Goal: Find specific page/section: Find specific page/section

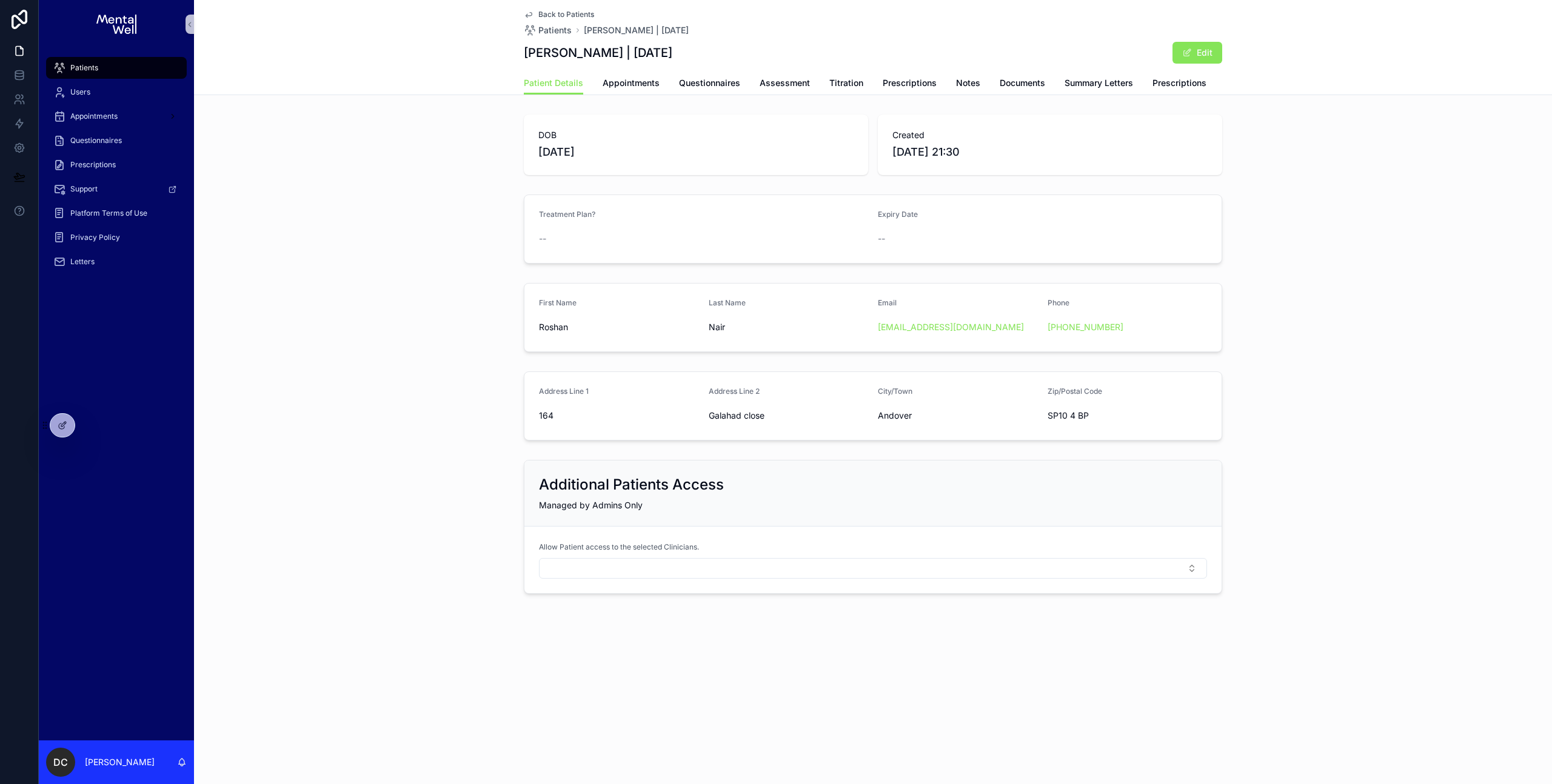
click at [123, 72] on div "Patients" at bounding box center [116, 68] width 126 height 19
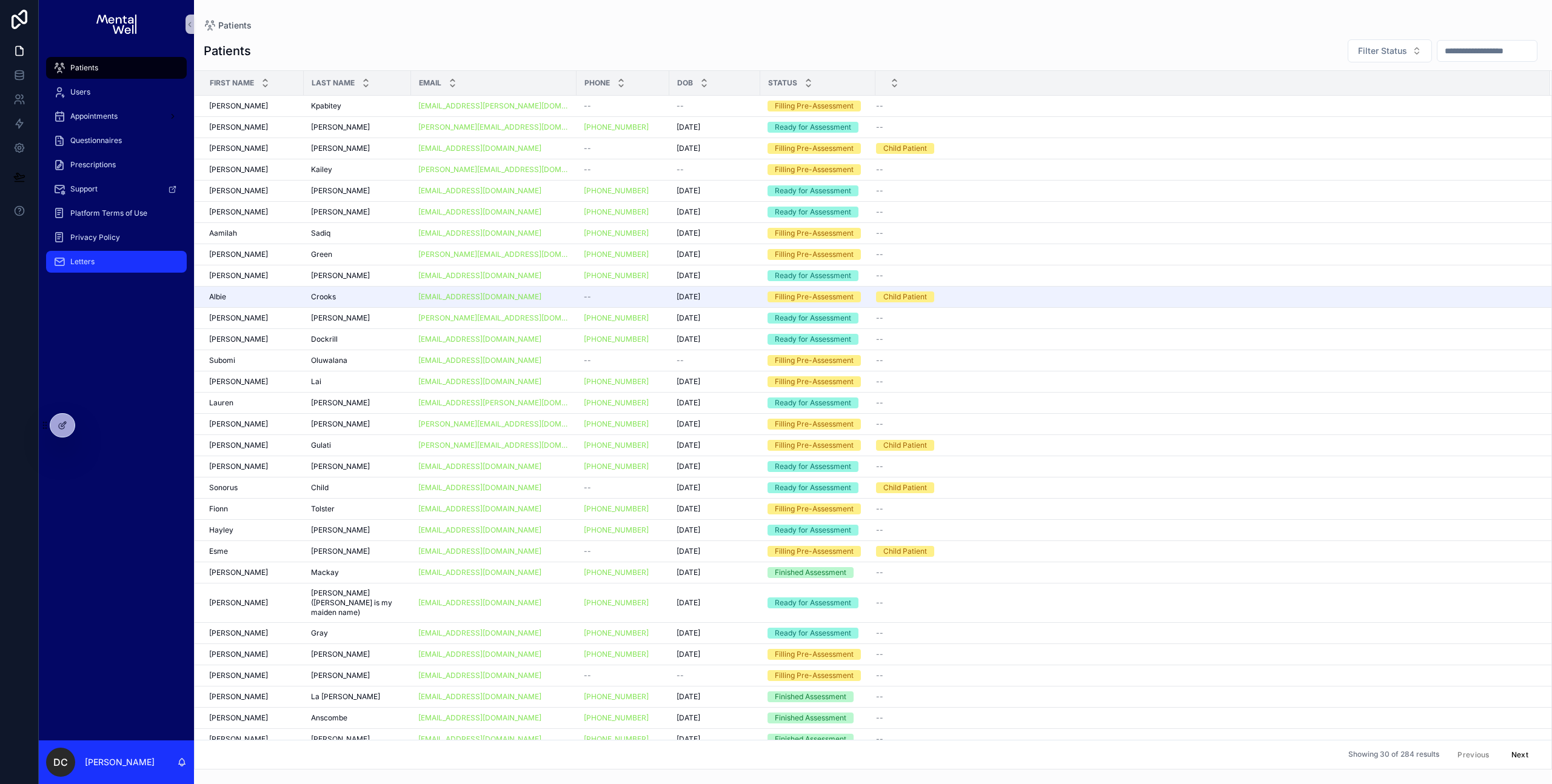
click at [92, 261] on span "Letters" at bounding box center [82, 262] width 24 height 10
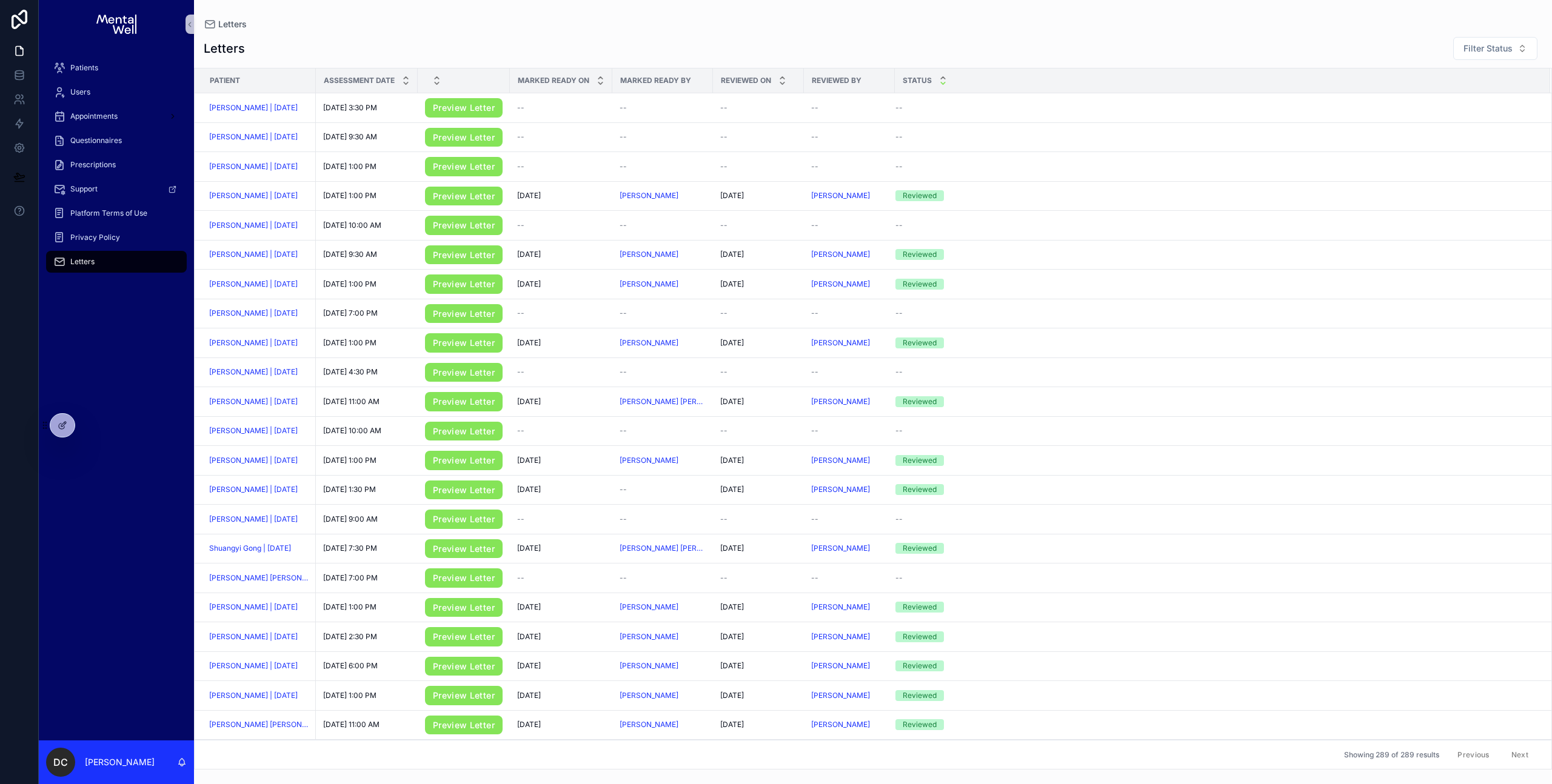
click at [942, 83] on icon "scrollable content" at bounding box center [943, 83] width 5 height 2
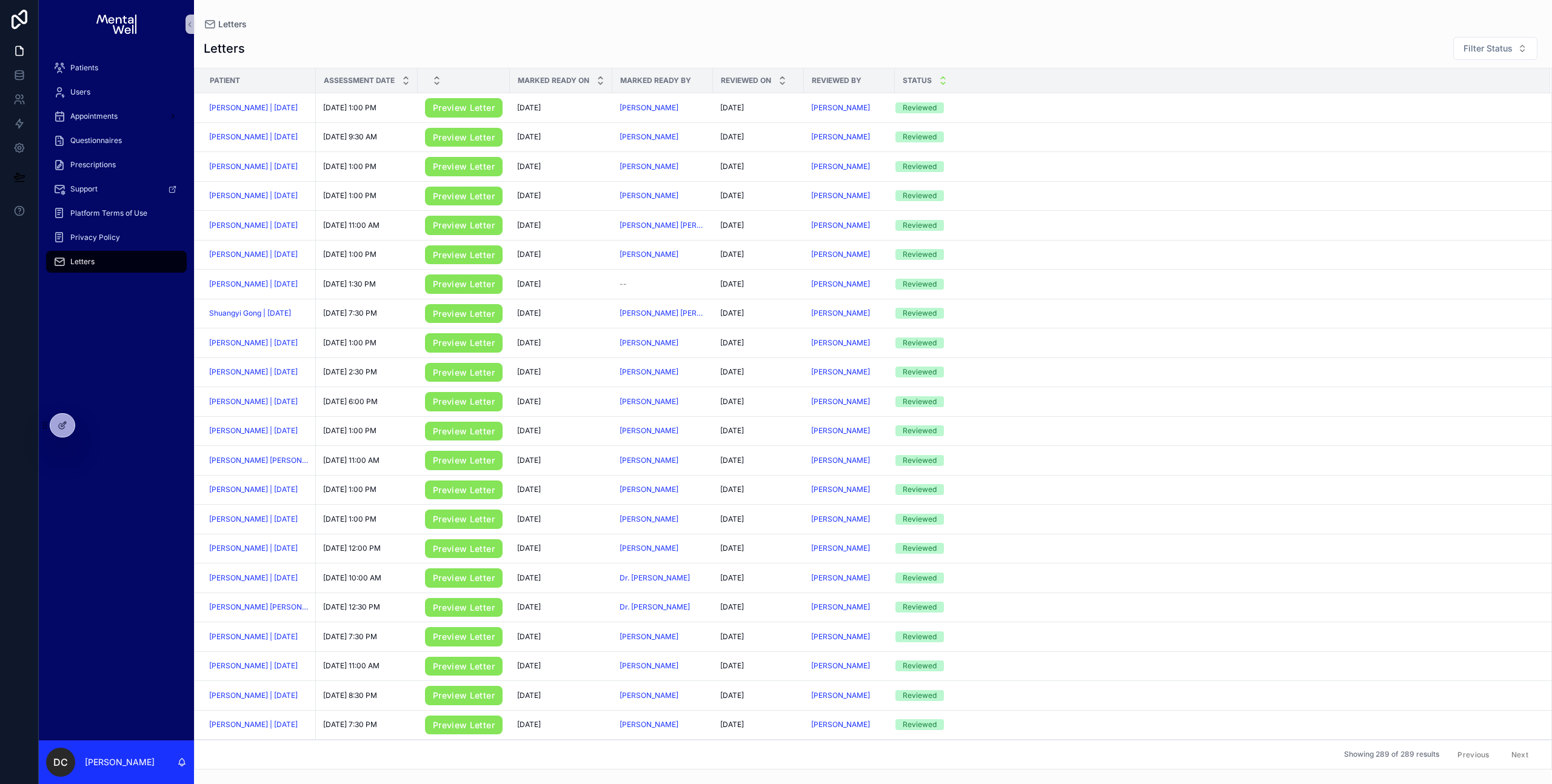
click at [942, 75] on icon "scrollable content" at bounding box center [943, 78] width 8 height 8
